Goal: Task Accomplishment & Management: Use online tool/utility

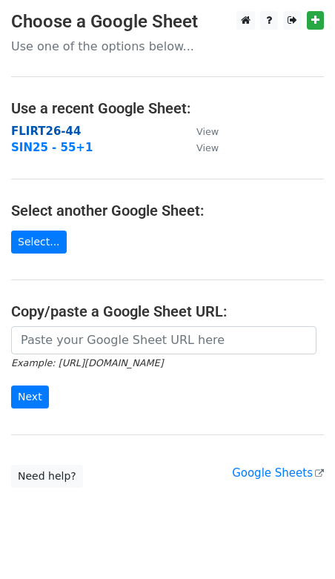
click at [26, 130] on strong "FLIRT26-44" at bounding box center [46, 131] width 70 height 13
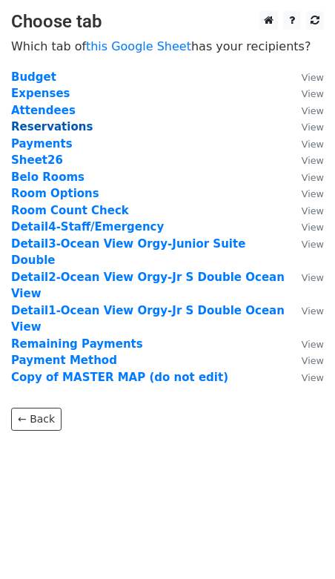
click at [30, 128] on strong "Reservations" at bounding box center [52, 126] width 82 height 13
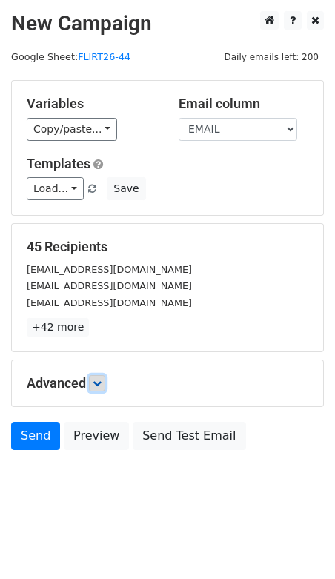
click at [99, 379] on icon at bounding box center [97, 383] width 9 height 9
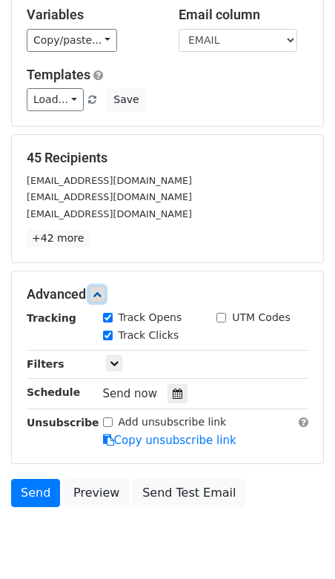
scroll to position [102, 0]
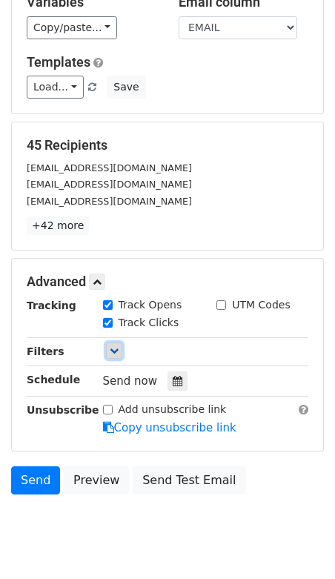
click at [111, 348] on icon at bounding box center [114, 350] width 9 height 9
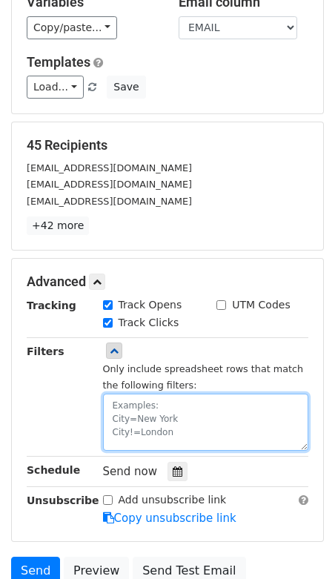
click at [128, 404] on textarea at bounding box center [206, 422] width 206 height 57
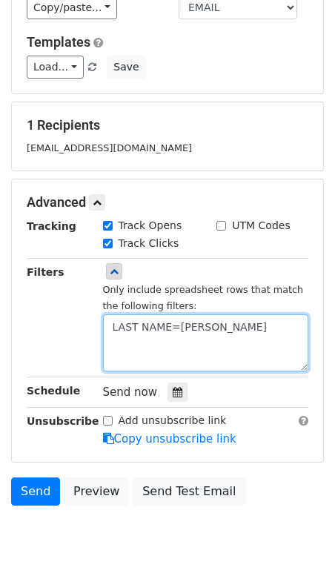
scroll to position [131, 0]
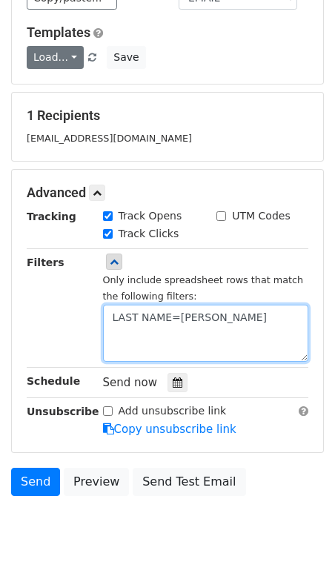
type textarea "LAST NAME=Rubinstein"
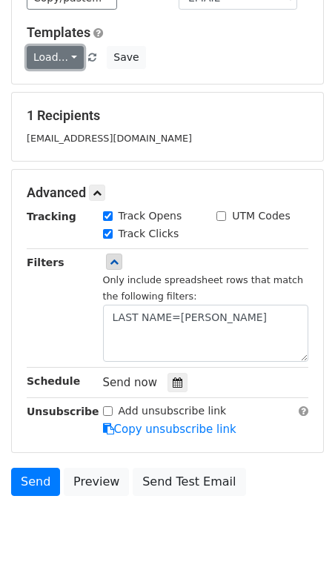
click at [56, 54] on link "Load..." at bounding box center [55, 57] width 57 height 23
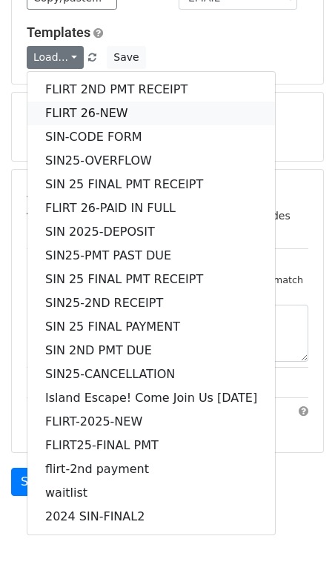
click at [62, 105] on link "FLIRT 26-NEW" at bounding box center [151, 114] width 248 height 24
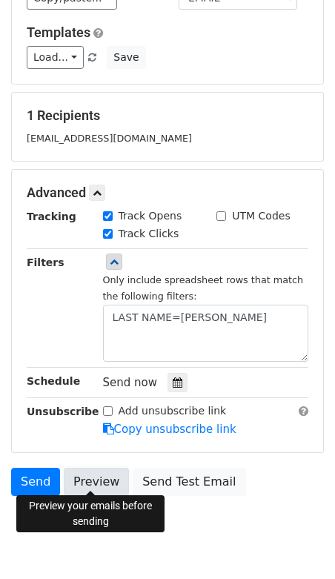
click at [94, 480] on link "Preview" at bounding box center [96, 482] width 65 height 28
click at [100, 469] on link "Preview" at bounding box center [96, 482] width 65 height 28
click at [93, 473] on link "Preview" at bounding box center [96, 482] width 65 height 28
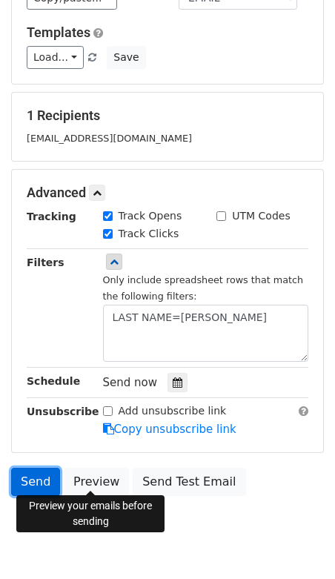
click at [33, 484] on link "Send" at bounding box center [35, 482] width 49 height 28
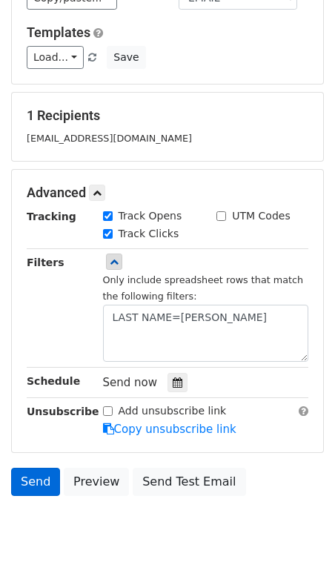
click at [33, 484] on link "Send" at bounding box center [35, 482] width 49 height 28
